Goal: Information Seeking & Learning: Learn about a topic

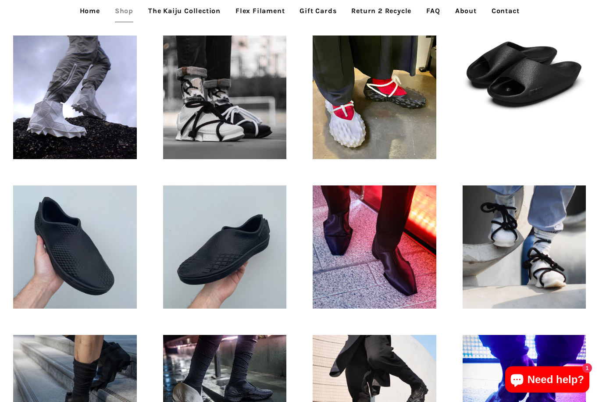
scroll to position [249, 0]
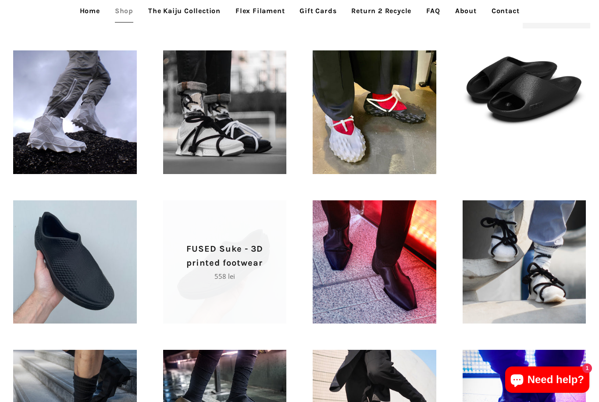
click at [209, 238] on span "FUSED Suke - 3D printed footwear Regular price 558 lei" at bounding box center [225, 262] width 124 height 124
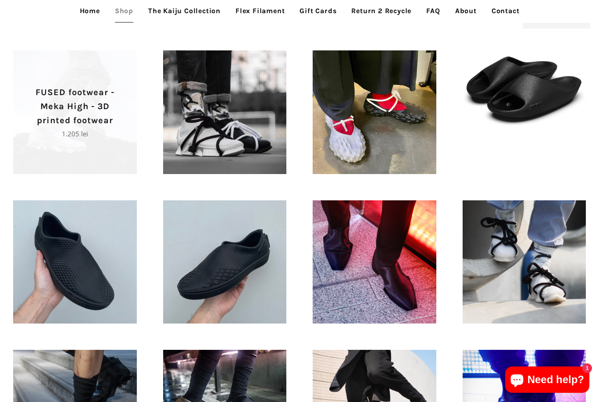
click at [95, 145] on span "FUSED footwear - Meka High - 3D printed footwear Regular price 1.205 lei" at bounding box center [75, 112] width 124 height 124
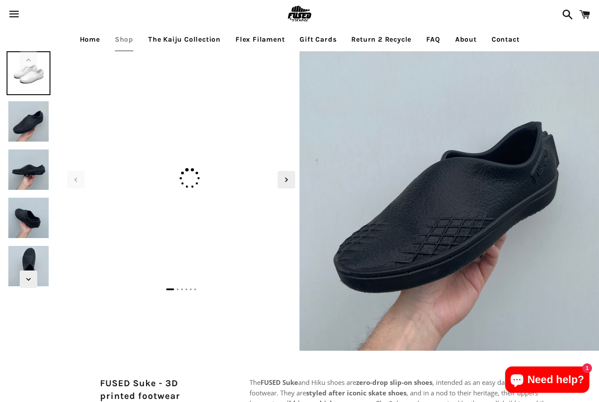
click at [20, 174] on img at bounding box center [29, 170] width 44 height 44
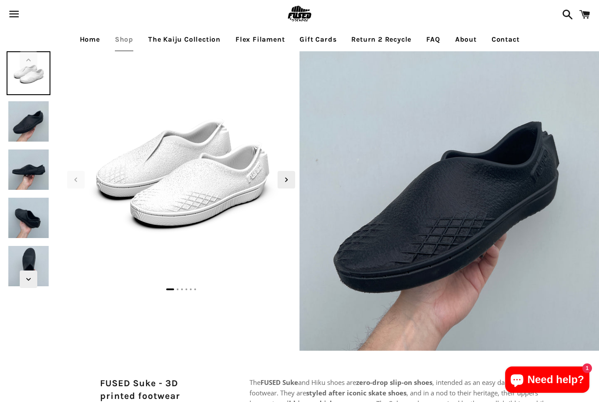
click at [36, 177] on img at bounding box center [29, 170] width 44 height 44
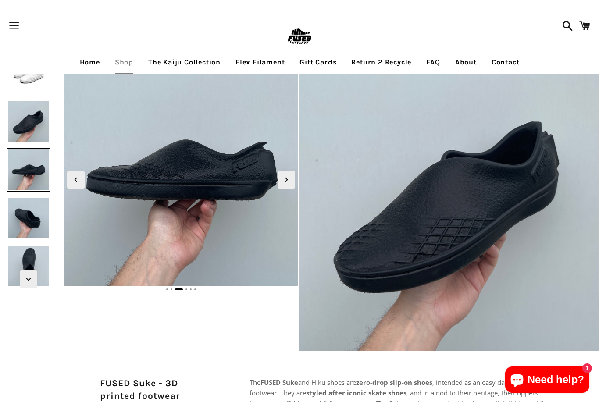
click at [32, 169] on img at bounding box center [29, 170] width 44 height 44
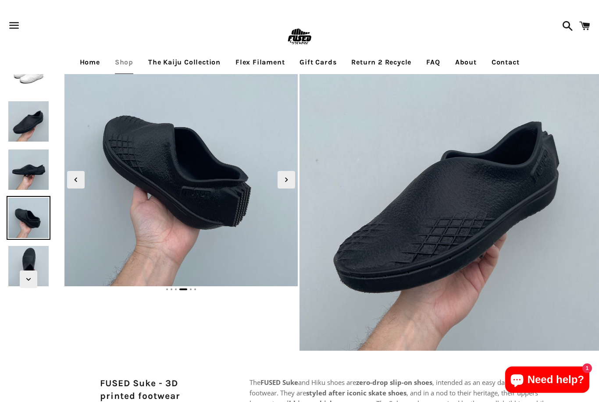
click at [31, 219] on img at bounding box center [29, 218] width 44 height 44
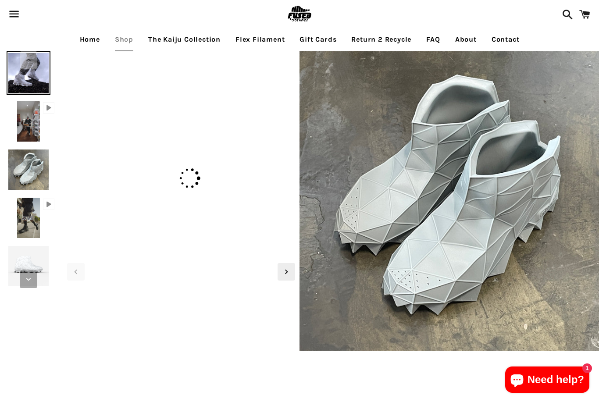
click at [20, 270] on span "Next slide" at bounding box center [29, 279] width 18 height 18
